Goal: Use online tool/utility: Use online tool/utility

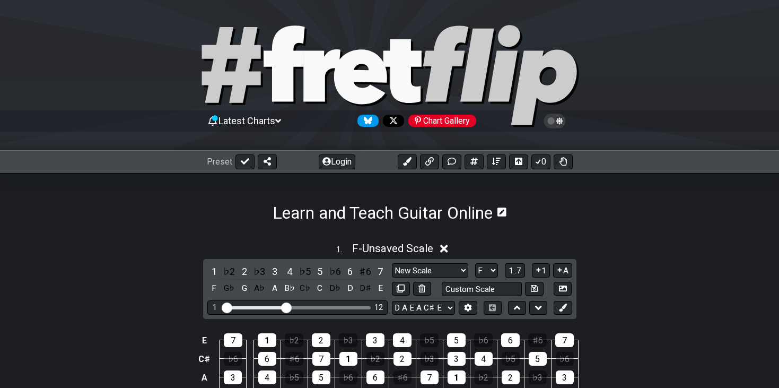
select select "New Scale"
select select "F"
select select "D A E A C# E"
select select "C"
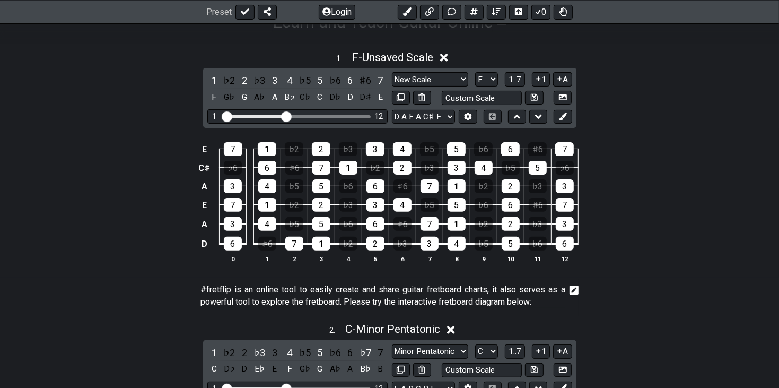
scroll to position [191, 0]
click at [481, 82] on select "A♭ A A♯ B♭ B C C♯ D♭ D D♯ E♭ E F F♯ G♭ G G♯" at bounding box center [486, 79] width 23 height 14
click at [482, 83] on select "A♭ A A♯ B♭ B C C♯ D♭ D D♯ E♭ E F F♯ G♭ G G♯" at bounding box center [486, 79] width 23 height 14
select select "Ab"
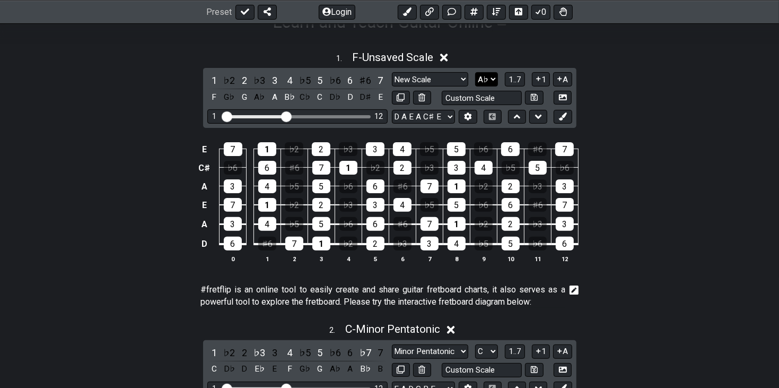
click at [476, 72] on select "A♭ A A♯ B♭ B C C♯ D♭ D D♯ E♭ E F F♯ G♭ G G♯" at bounding box center [486, 79] width 23 height 14
